Goal: Navigation & Orientation: Find specific page/section

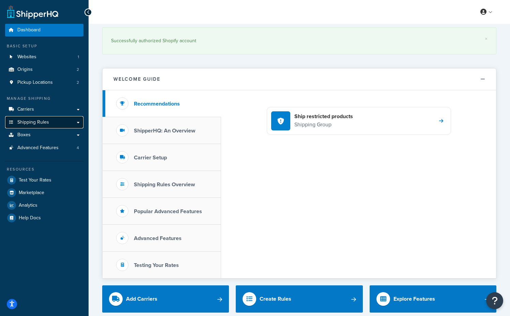
click at [43, 123] on span "Shipping Rules" at bounding box center [33, 123] width 32 height 6
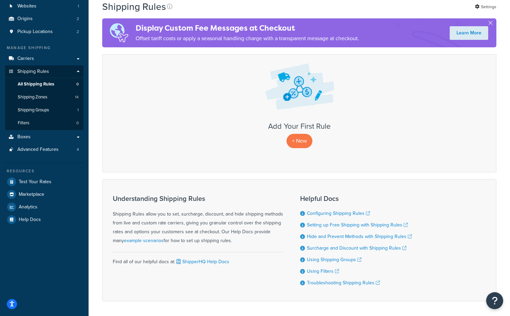
scroll to position [77, 0]
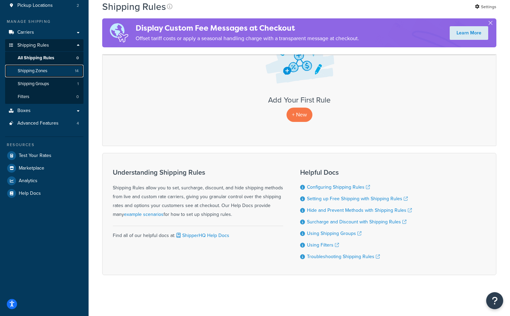
click at [37, 69] on span "Shipping Zones" at bounding box center [33, 71] width 30 height 6
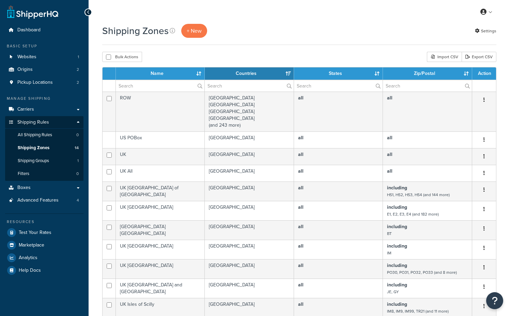
select select "15"
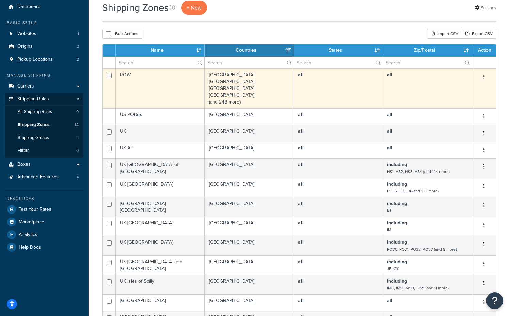
scroll to position [13, 0]
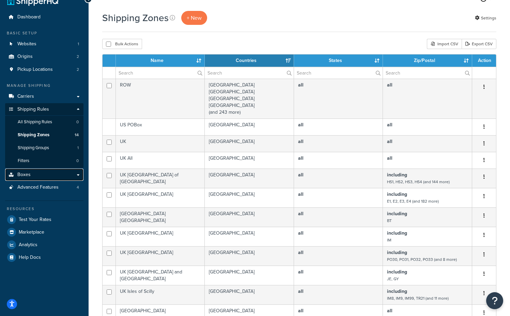
click at [26, 175] on span "Boxes" at bounding box center [23, 175] width 13 height 6
